Goal: Use online tool/utility: Utilize a website feature to perform a specific function

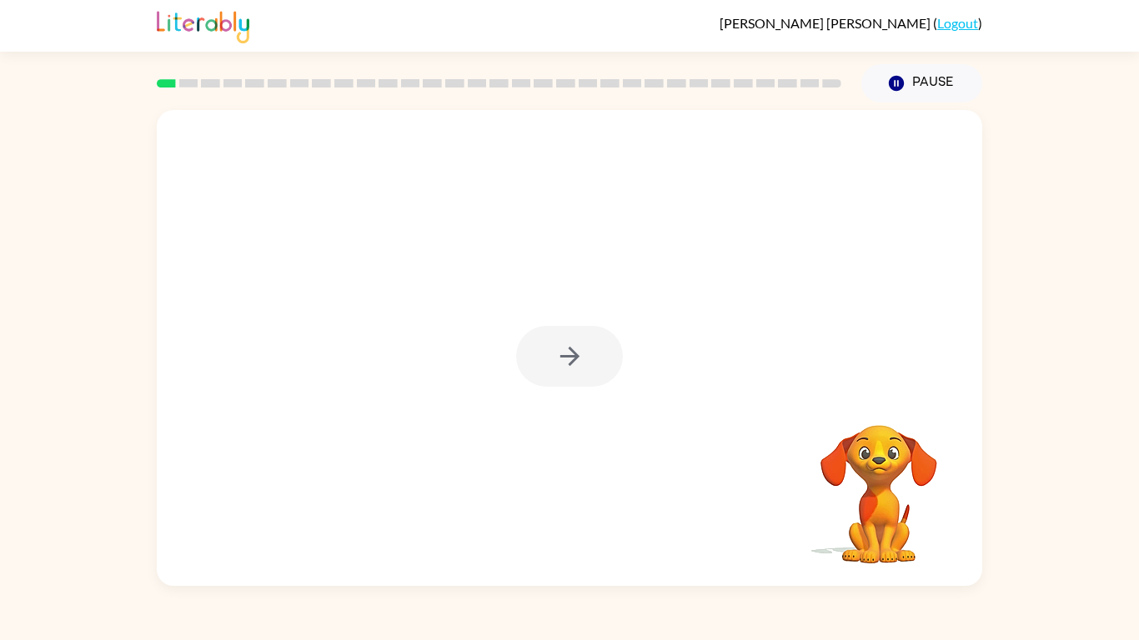
click at [566, 359] on div at bounding box center [569, 356] width 107 height 61
click at [568, 353] on icon "button" at bounding box center [569, 356] width 29 height 29
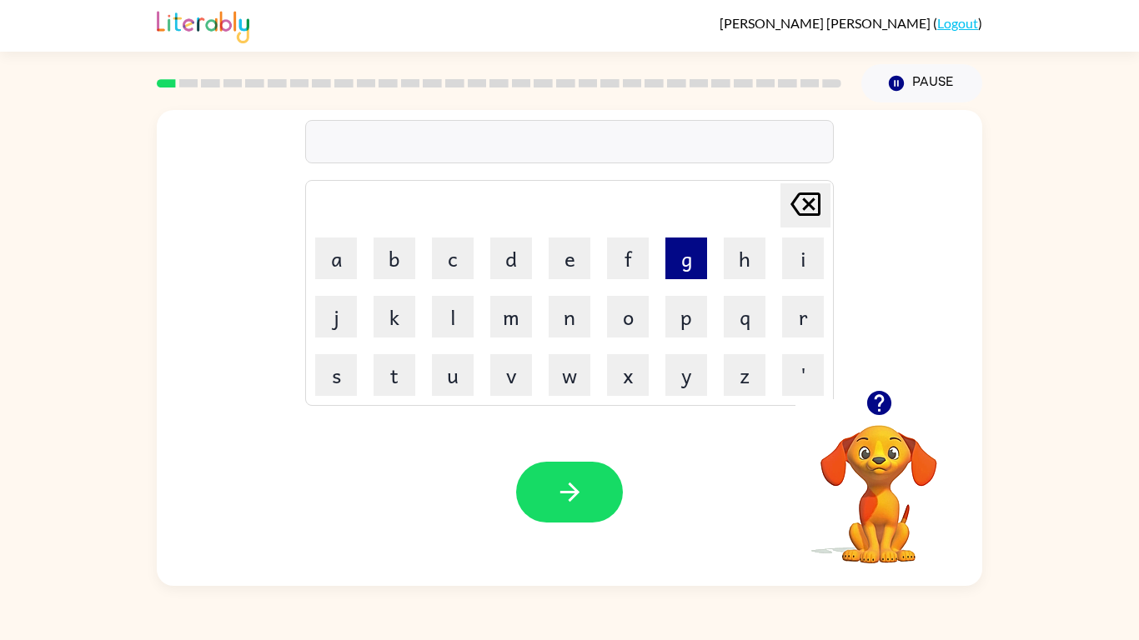
click at [678, 259] on button "g" at bounding box center [687, 259] width 42 height 42
click at [346, 270] on button "a" at bounding box center [336, 259] width 42 height 42
type button "a"
click at [684, 307] on button "p" at bounding box center [687, 317] width 42 height 42
click at [340, 275] on button "a" at bounding box center [336, 259] width 42 height 42
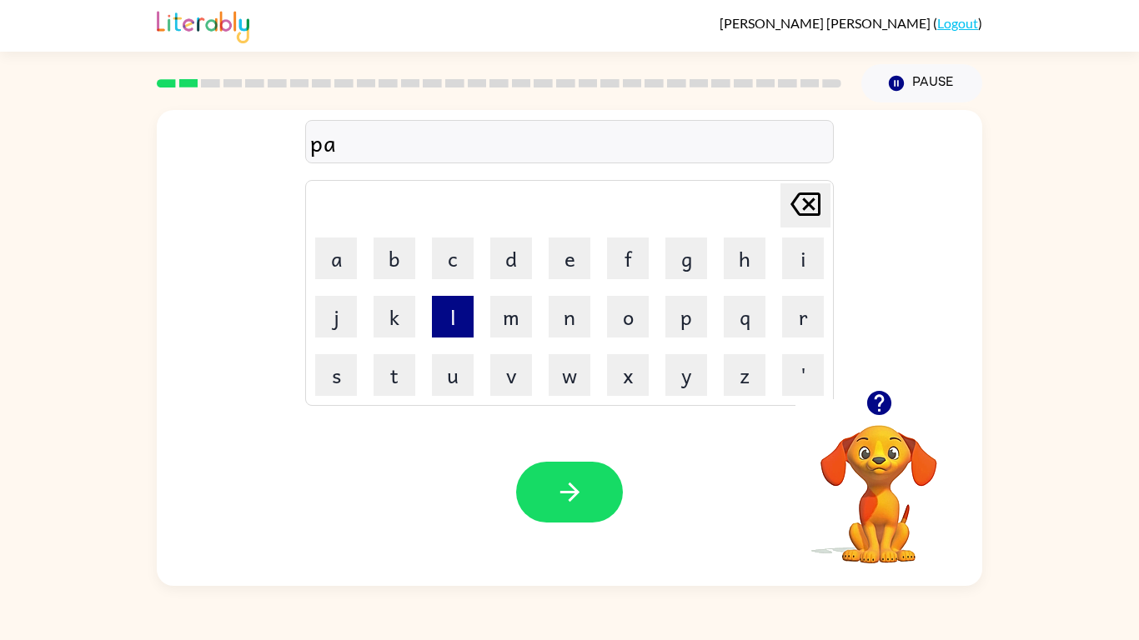
click at [450, 322] on button "l" at bounding box center [453, 317] width 42 height 42
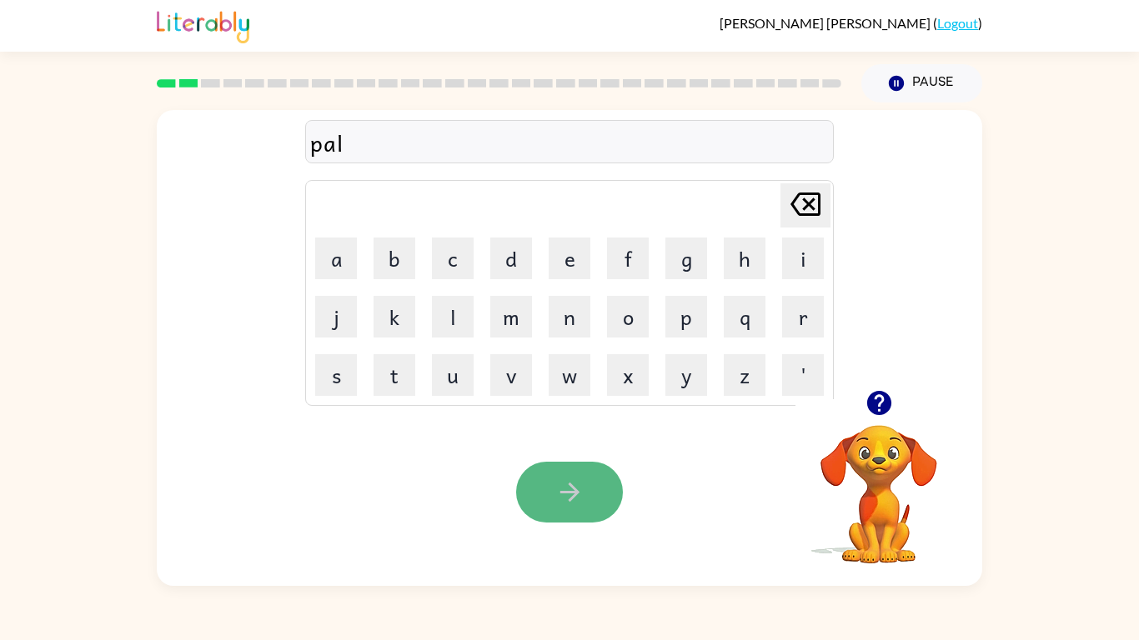
click at [579, 485] on icon "button" at bounding box center [569, 492] width 29 height 29
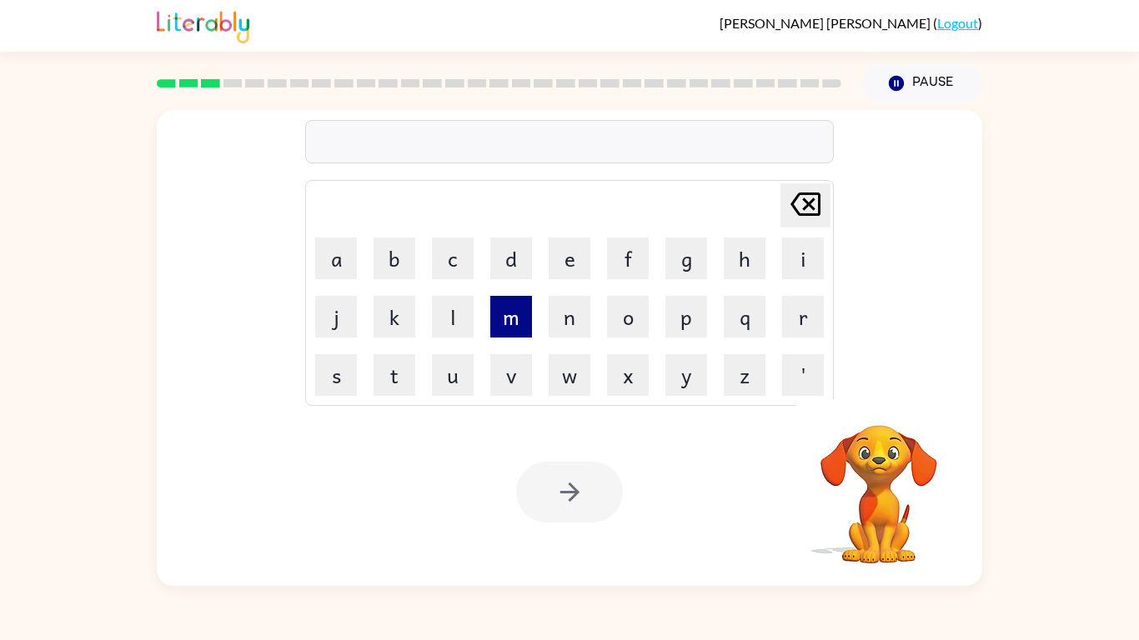
click at [499, 318] on button "m" at bounding box center [511, 317] width 42 height 42
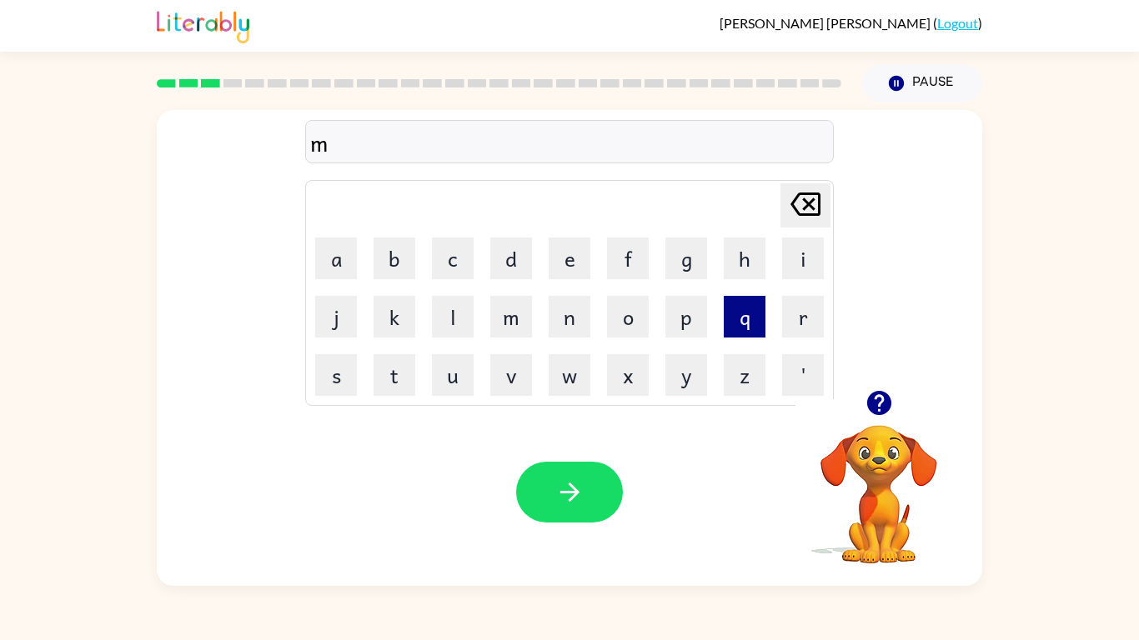
type button "m"
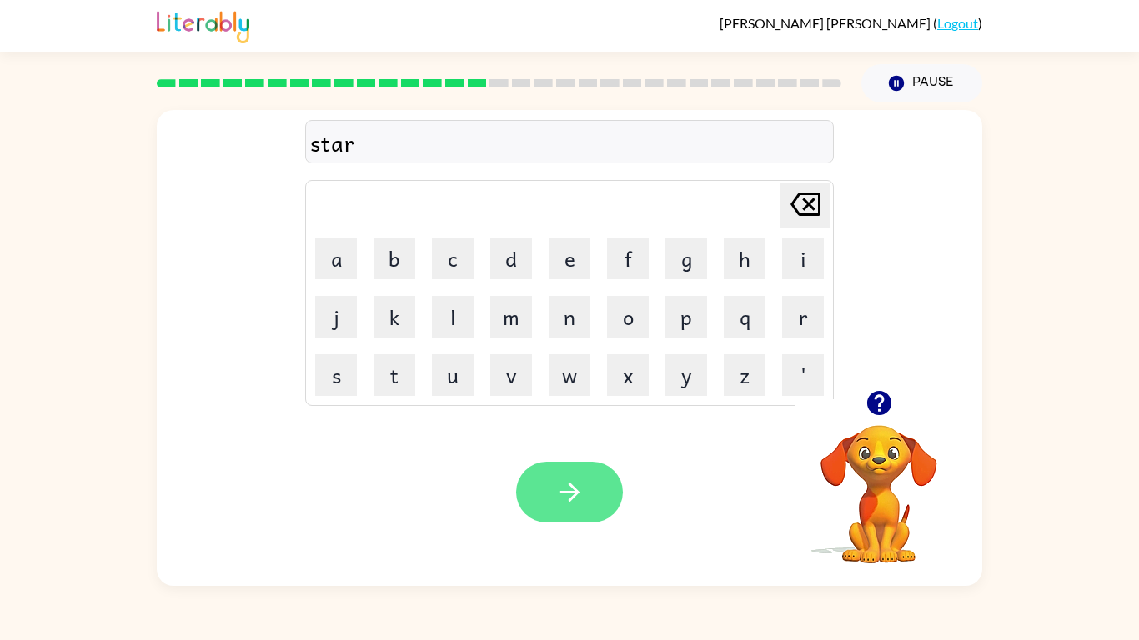
click at [585, 486] on button "button" at bounding box center [569, 492] width 107 height 61
